Goal: Navigation & Orientation: Find specific page/section

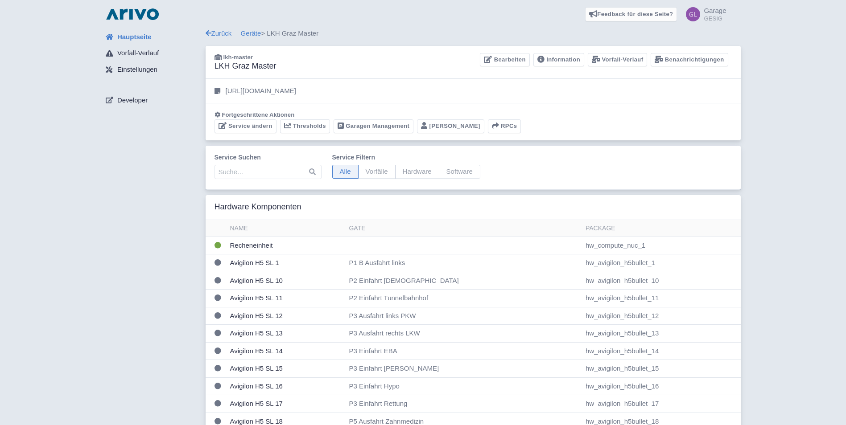
drag, startPoint x: 783, startPoint y: 349, endPoint x: 781, endPoint y: 344, distance: 5.2
